Goal: Obtain resource: Download file/media

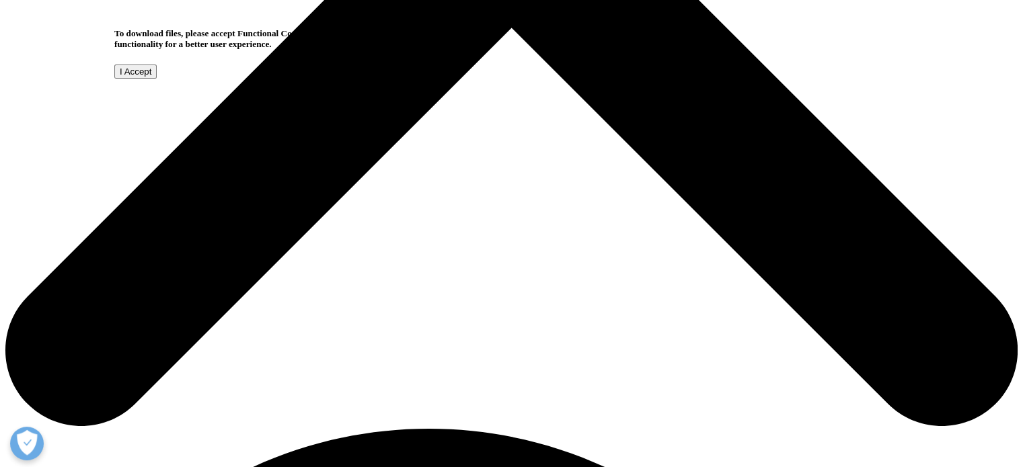
click at [157, 79] on input "I Accept" at bounding box center [135, 72] width 42 height 14
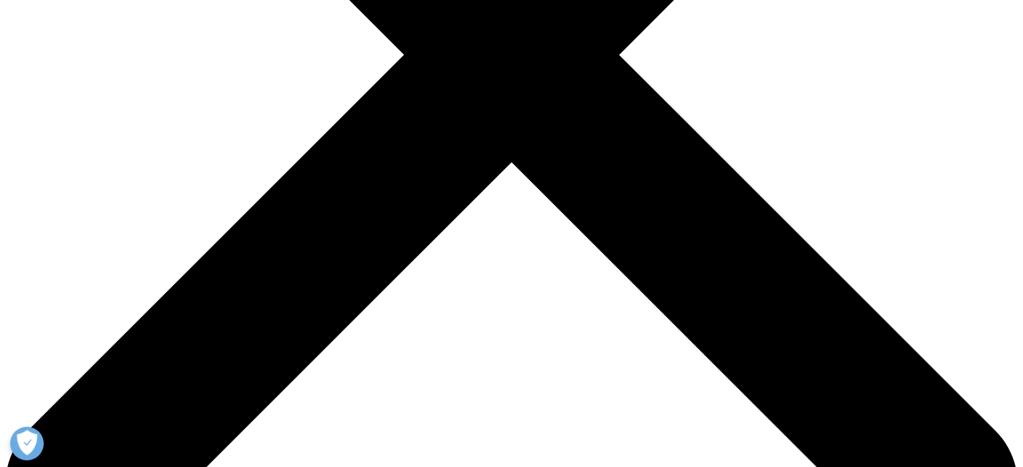
scroll to position [740, 0]
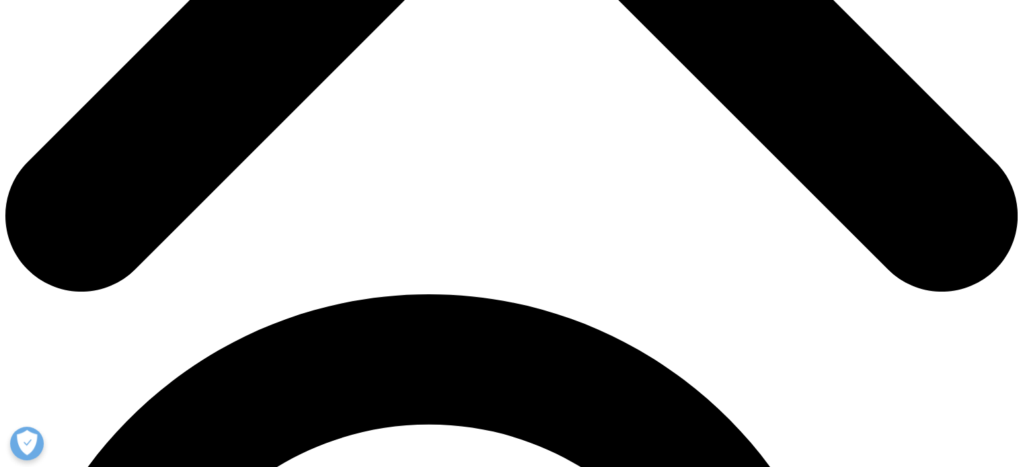
type input "Huyen"
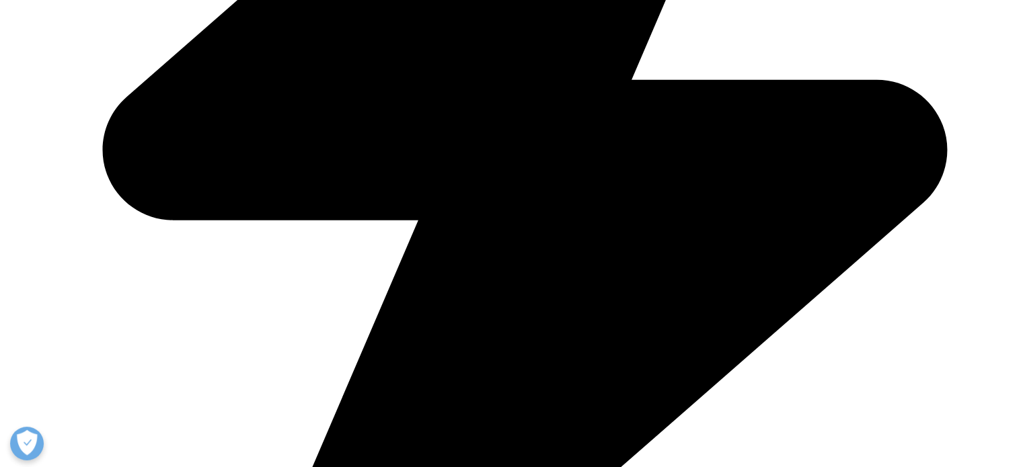
type input "Tran"
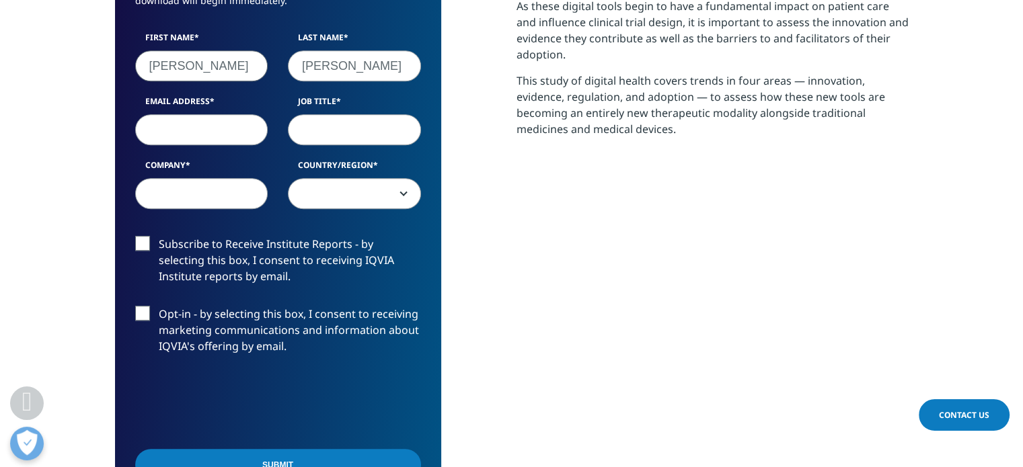
select select "[GEOGRAPHIC_DATA]"
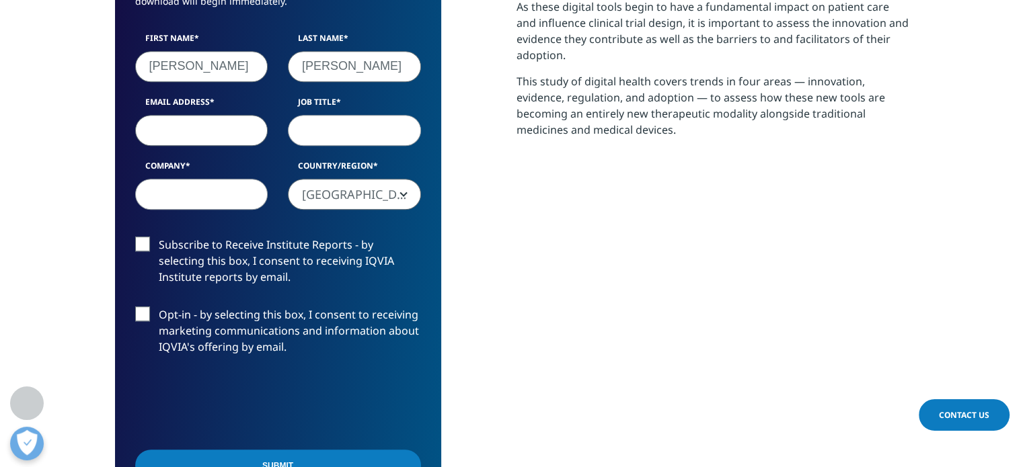
click at [238, 128] on input "Email Address" at bounding box center [201, 129] width 133 height 31
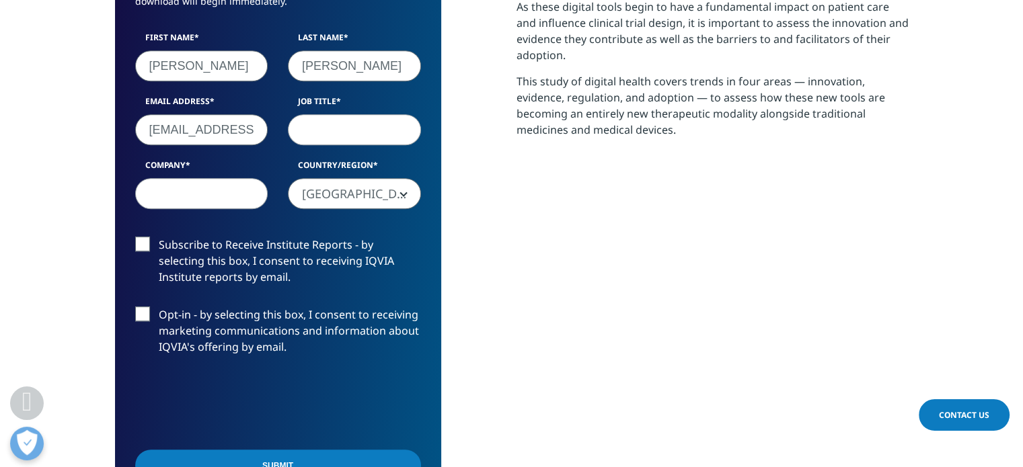
click at [246, 129] on input "huyenanh7012@gmail.com" at bounding box center [201, 129] width 133 height 31
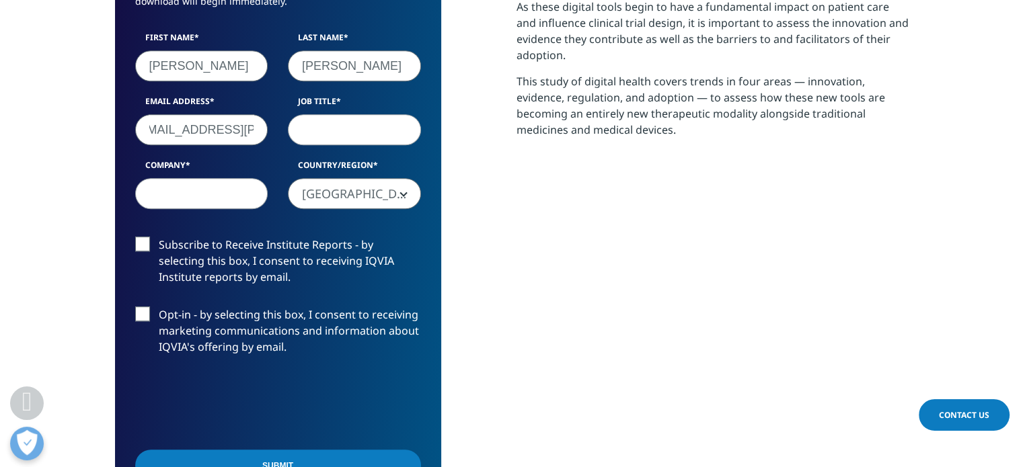
type input "hailey.tran@levrx.com"
click at [339, 129] on input "Job Title" at bounding box center [354, 129] width 133 height 31
type input "marketing specialist"
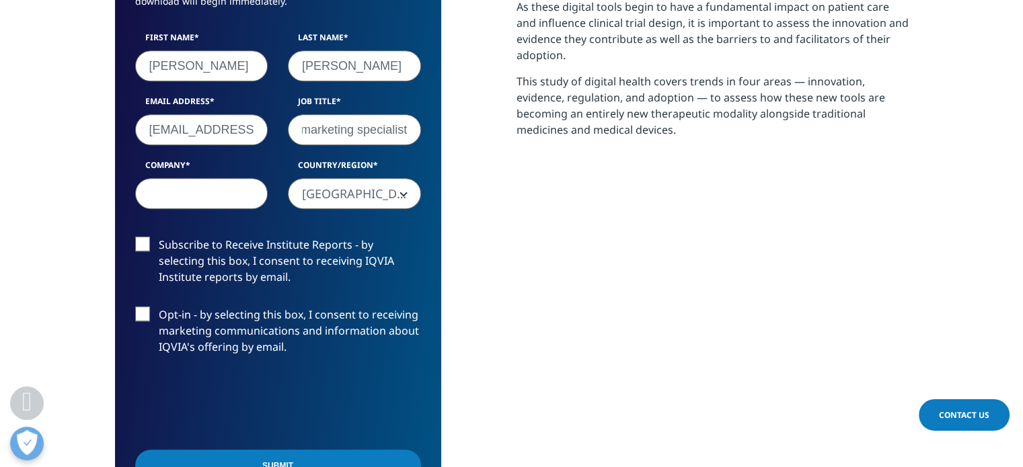
scroll to position [0, 0]
click at [258, 185] on input "Company" at bounding box center [201, 193] width 133 height 31
type input "levrx"
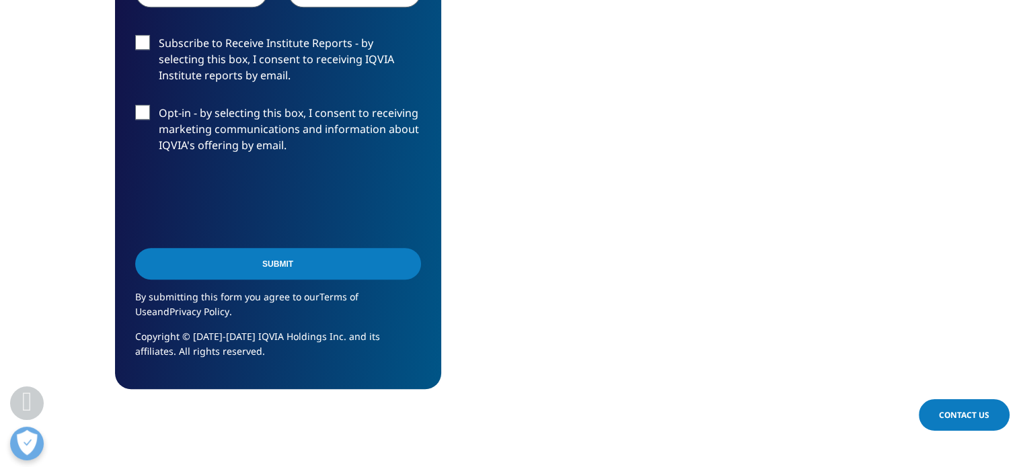
click at [295, 258] on input "Submit" at bounding box center [278, 264] width 286 height 32
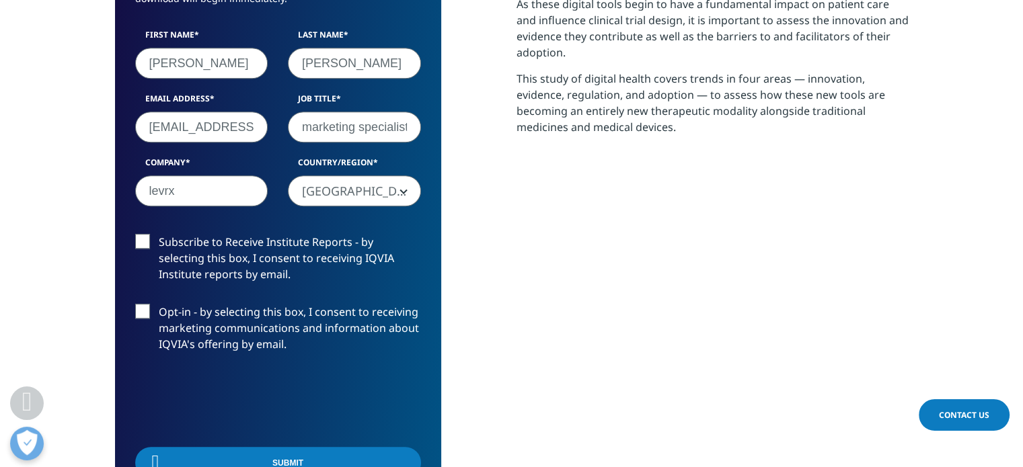
scroll to position [7, 7]
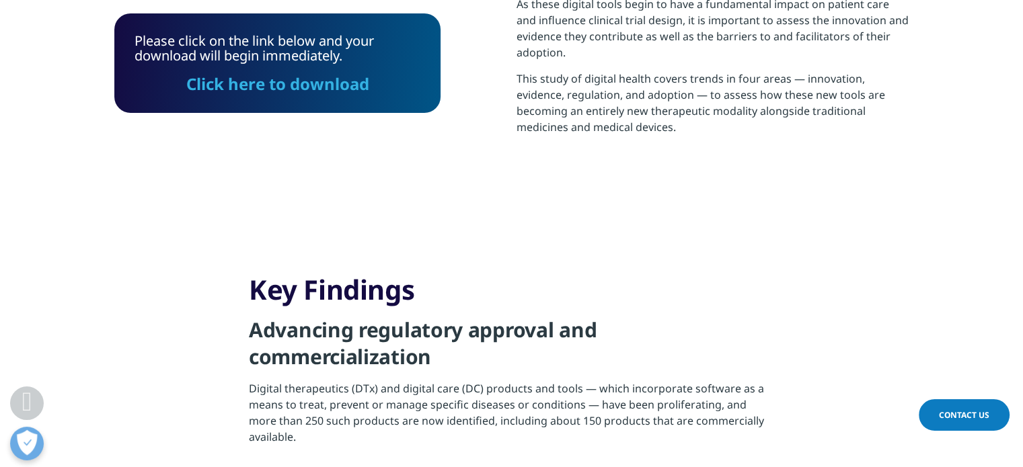
click at [146, 312] on section "Key Findings Advancing regulatory approval and commercialization Digital therap…" at bounding box center [511, 363] width 1023 height 248
click at [341, 82] on link "Click here to download" at bounding box center [277, 84] width 183 height 22
